Goal: Task Accomplishment & Management: Use online tool/utility

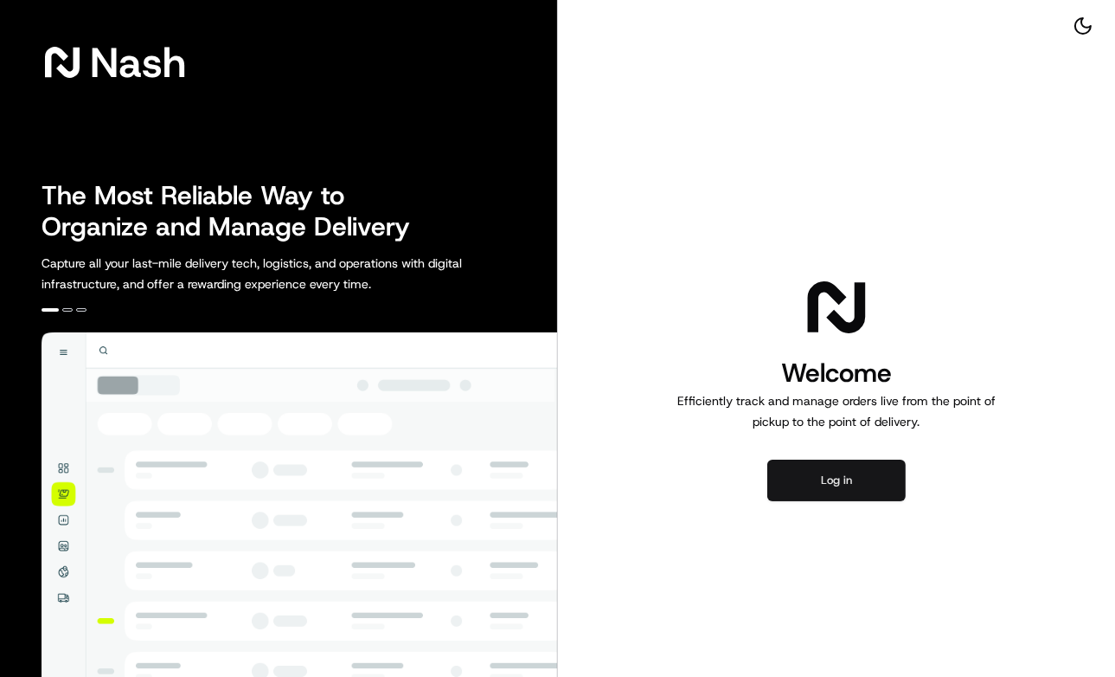
click at [850, 471] on button "Log in" at bounding box center [836, 480] width 138 height 42
